Goal: Task Accomplishment & Management: Manage account settings

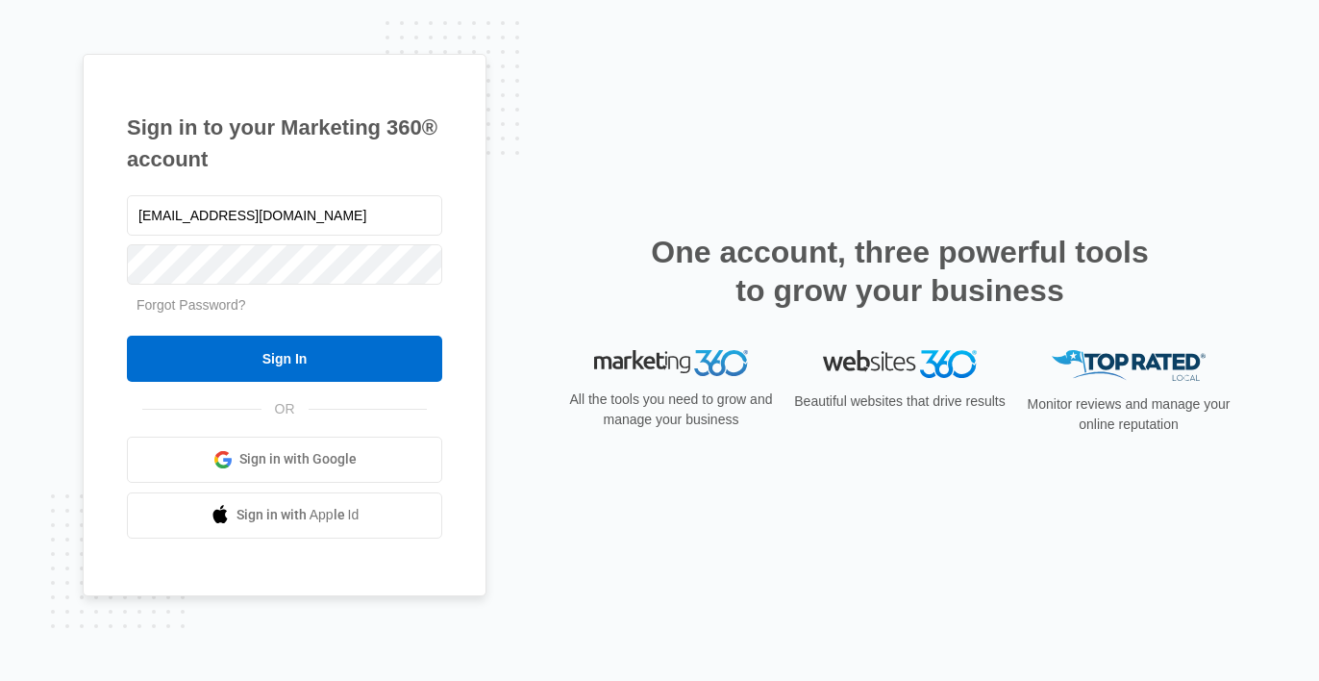
type input "[EMAIL_ADDRESS][DOMAIN_NAME]"
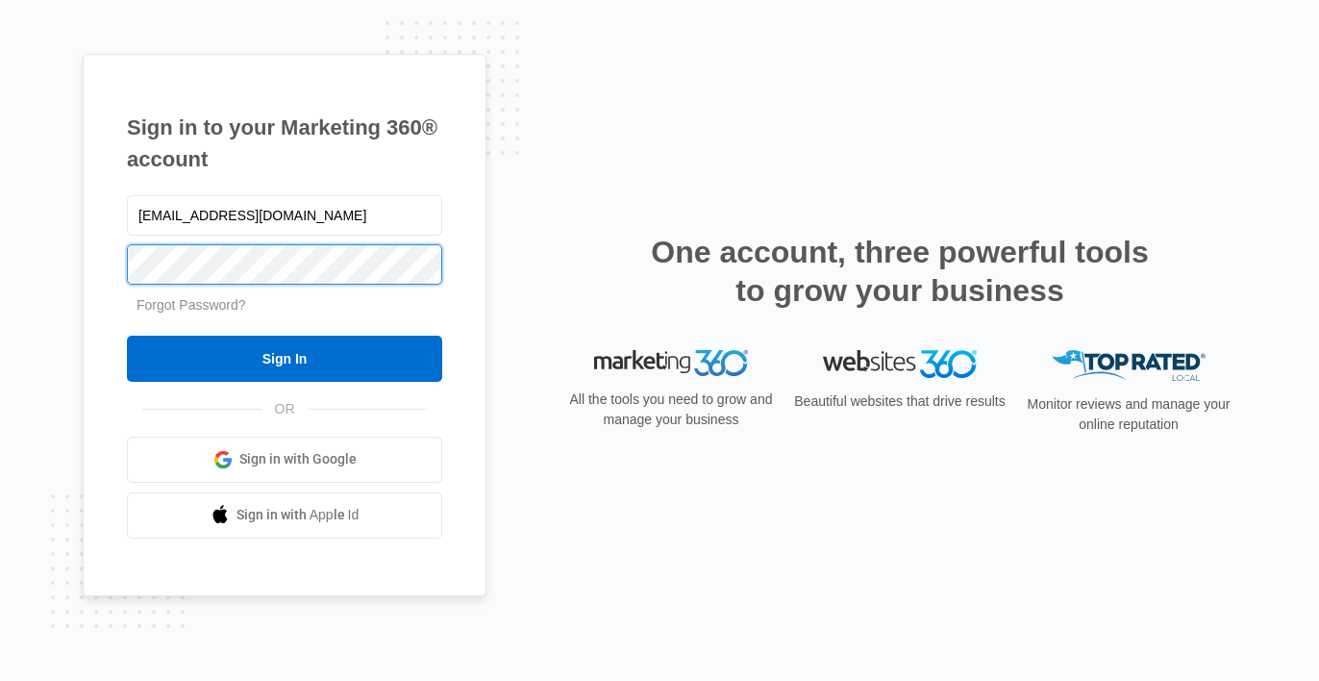
click at [285, 358] on input "Sign In" at bounding box center [284, 359] width 315 height 46
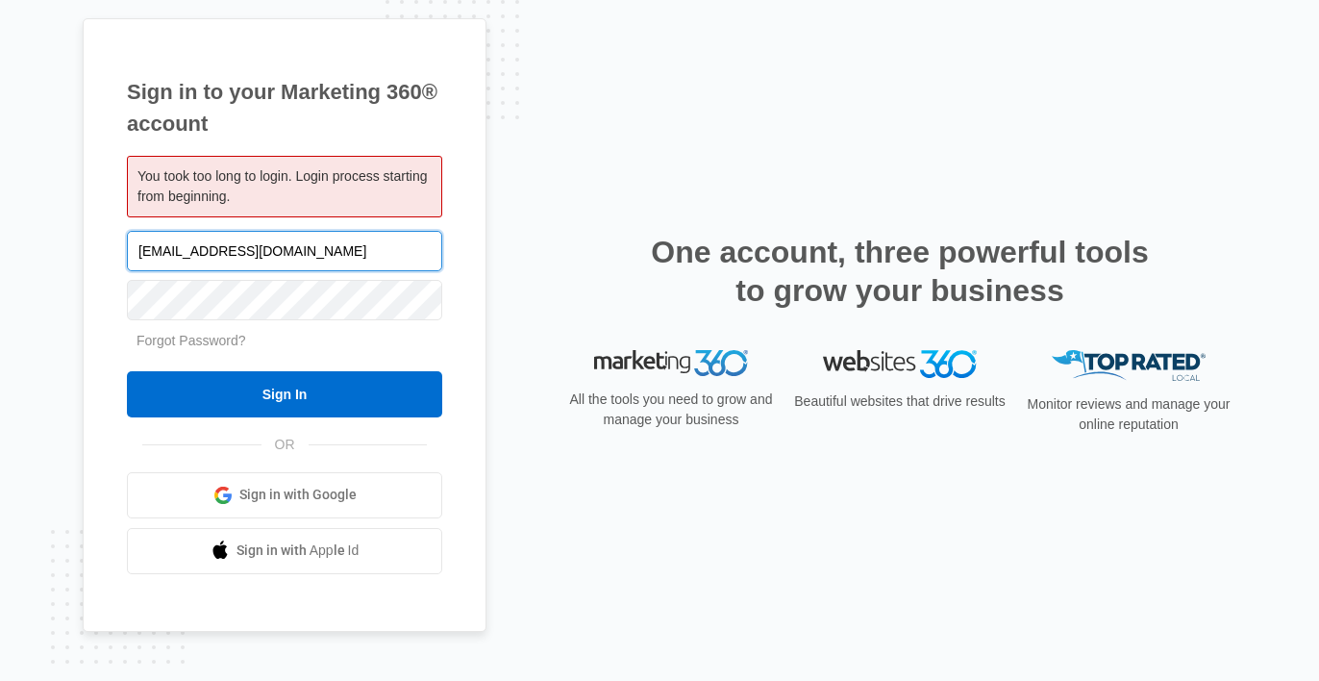
type input "[EMAIL_ADDRESS][DOMAIN_NAME]"
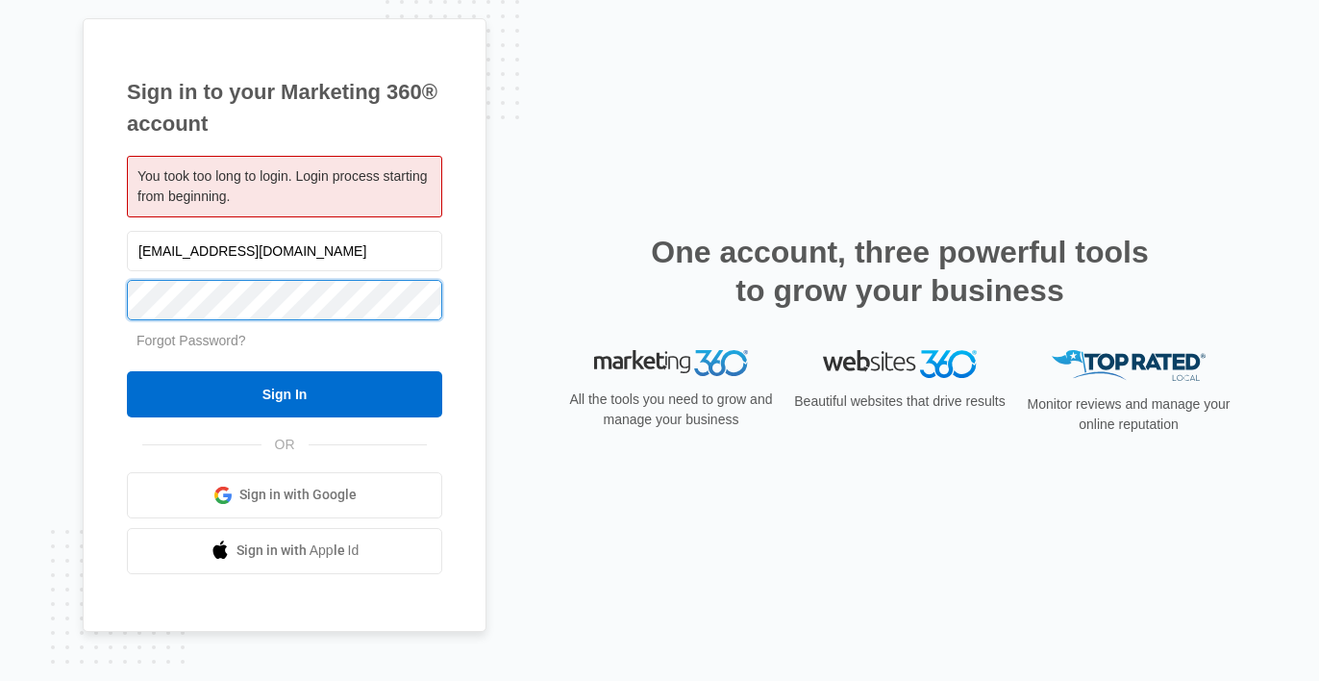
click at [285, 393] on input "Sign In" at bounding box center [284, 394] width 315 height 46
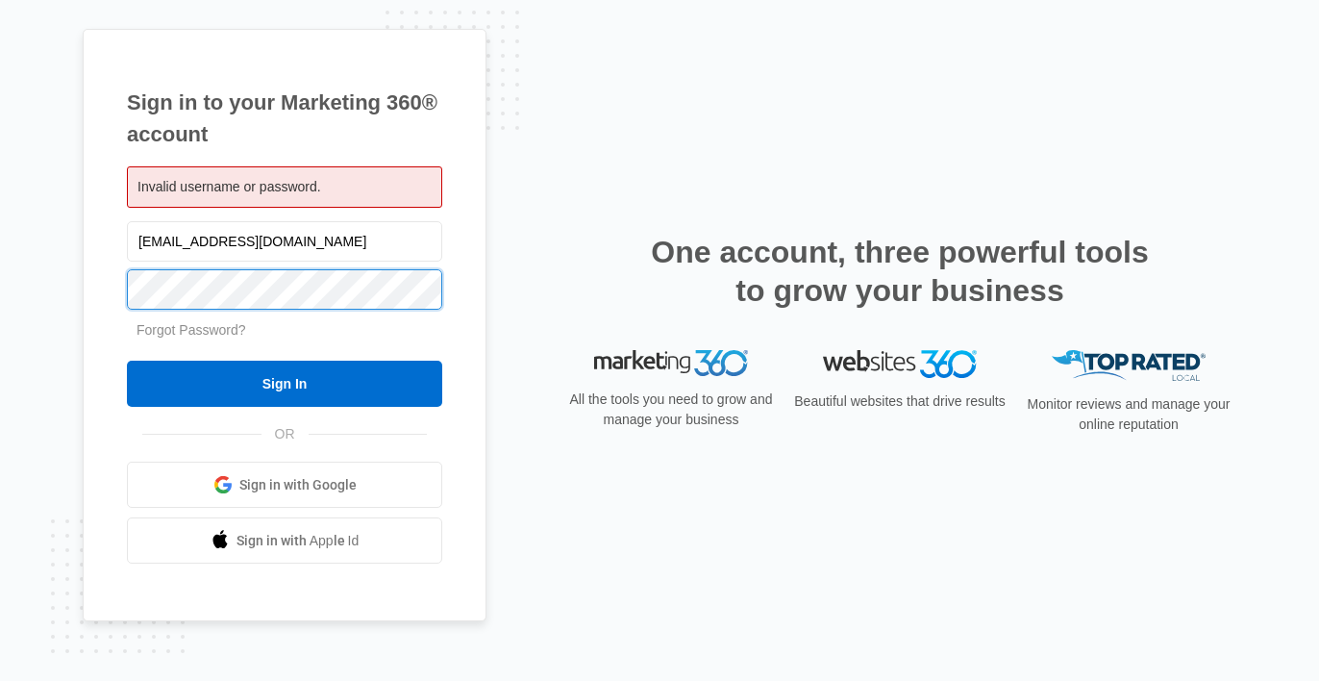
click at [285, 384] on input "Sign In" at bounding box center [284, 384] width 315 height 46
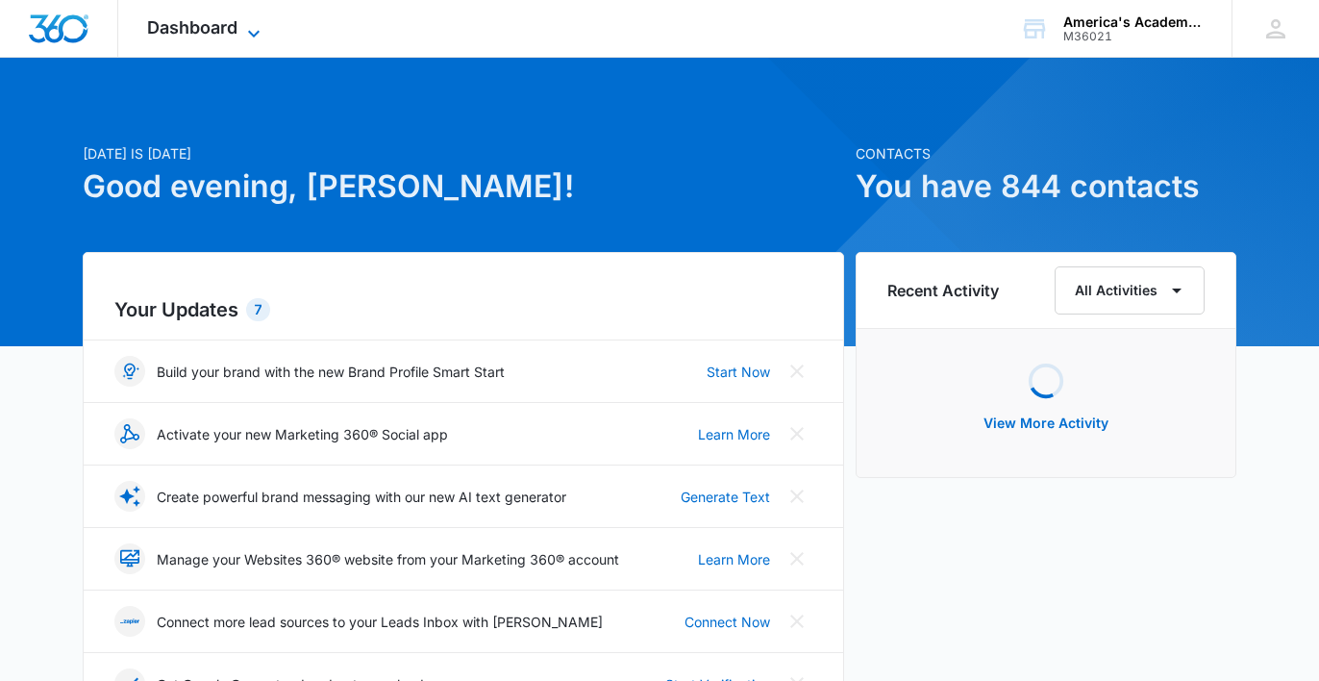
click at [215, 29] on span "Dashboard" at bounding box center [192, 27] width 90 height 20
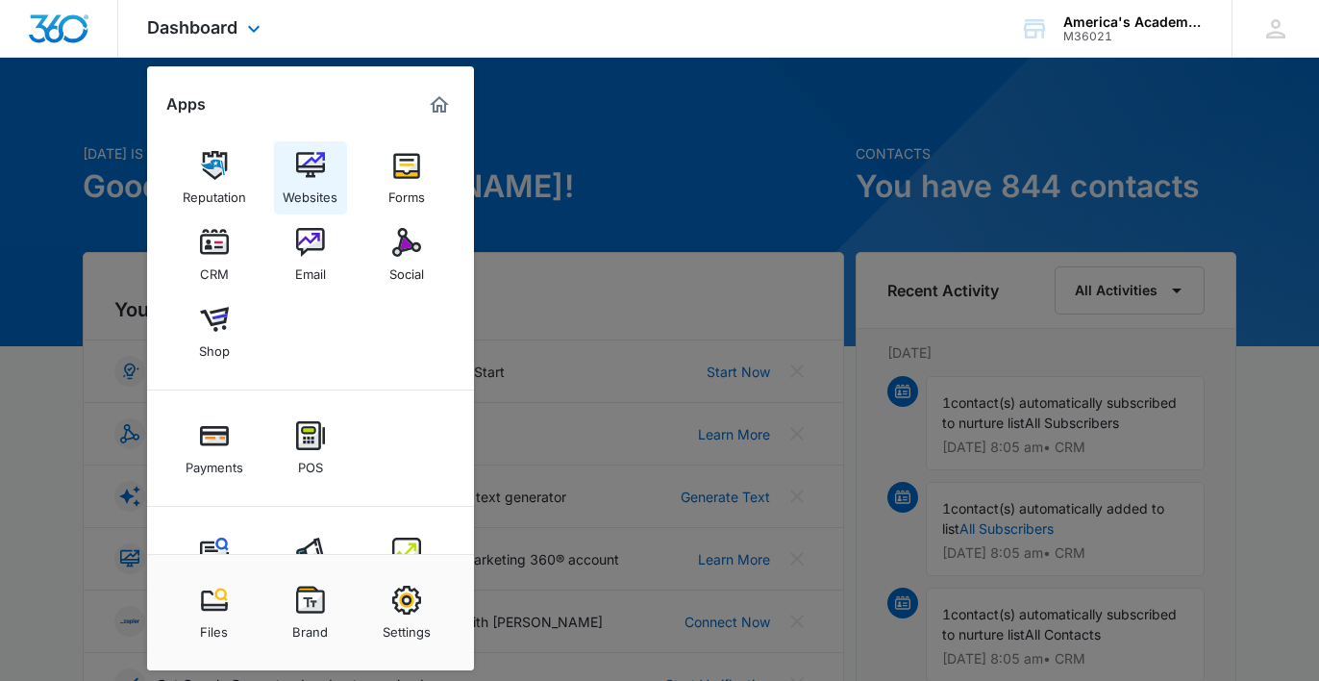
click at [318, 187] on div "Websites" at bounding box center [310, 192] width 55 height 25
